Goal: Transaction & Acquisition: Purchase product/service

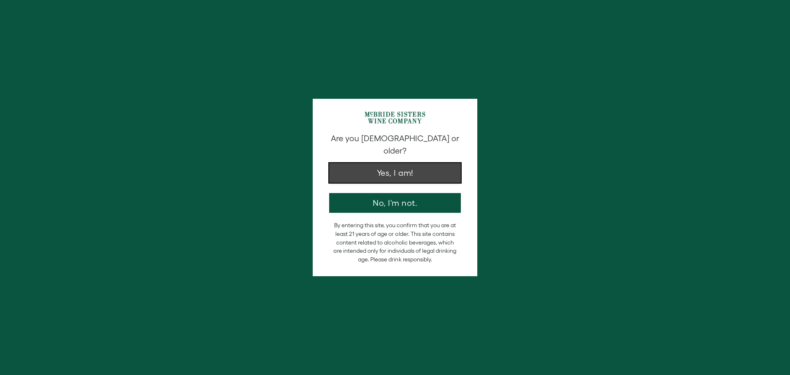
click at [378, 167] on button "Yes, I am!" at bounding box center [395, 173] width 132 height 20
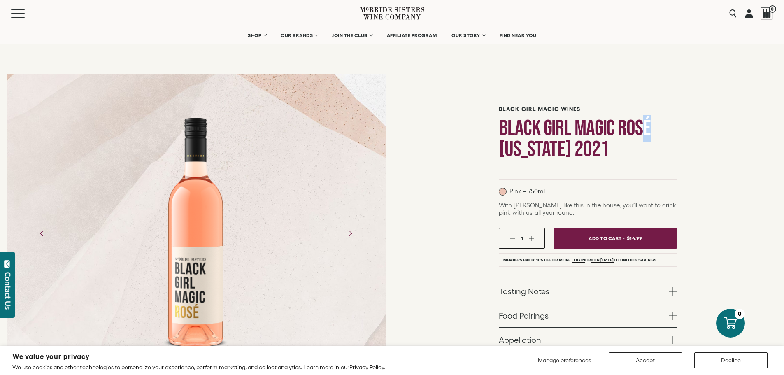
drag, startPoint x: 647, startPoint y: 127, endPoint x: 643, endPoint y: 128, distance: 4.3
click at [643, 128] on h1 "Black Girl Magic Rosé [US_STATE] 2021" at bounding box center [587, 139] width 178 height 42
copy h1 "é"
click at [626, 74] on div "Black Girl Magic Wines Black Girl Magic Rosé California 2021 Pink – 750ml With …" at bounding box center [588, 251] width 392 height 368
drag, startPoint x: 527, startPoint y: 206, endPoint x: 513, endPoint y: 206, distance: 14.0
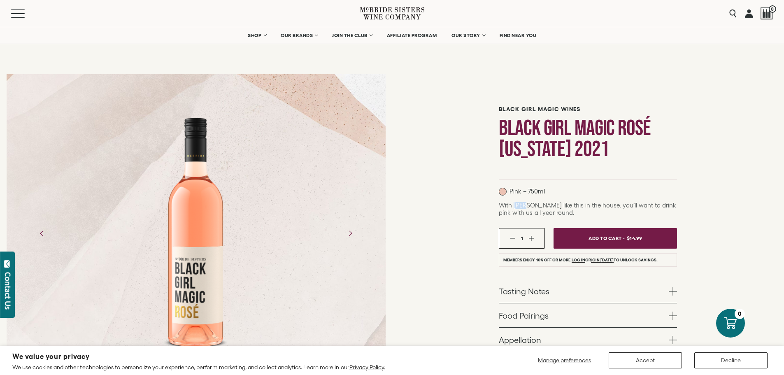
click at [513, 206] on span "With Rosé like this in the house, you’ll want to drink pink with us all year ro…" at bounding box center [586, 209] width 177 height 14
copy span "Rosé"
click at [470, 197] on div "Black Girl Magic Wines Black Girl Magic Rosé California 2021 Pink – 750ml With …" at bounding box center [588, 251] width 392 height 368
